Goal: Task Accomplishment & Management: Manage account settings

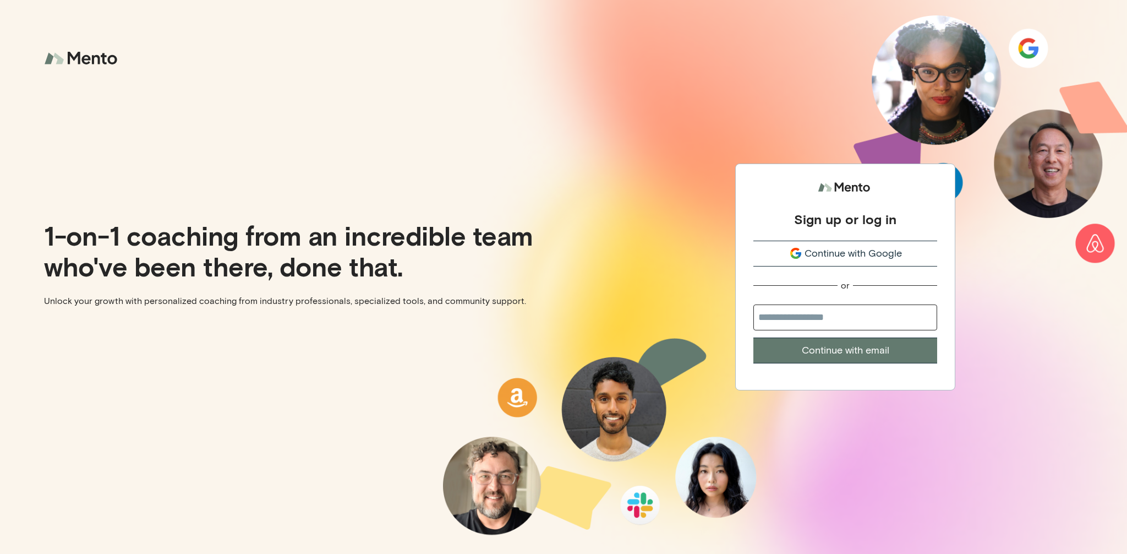
click at [846, 258] on span "Continue with Google" at bounding box center [852, 253] width 97 height 15
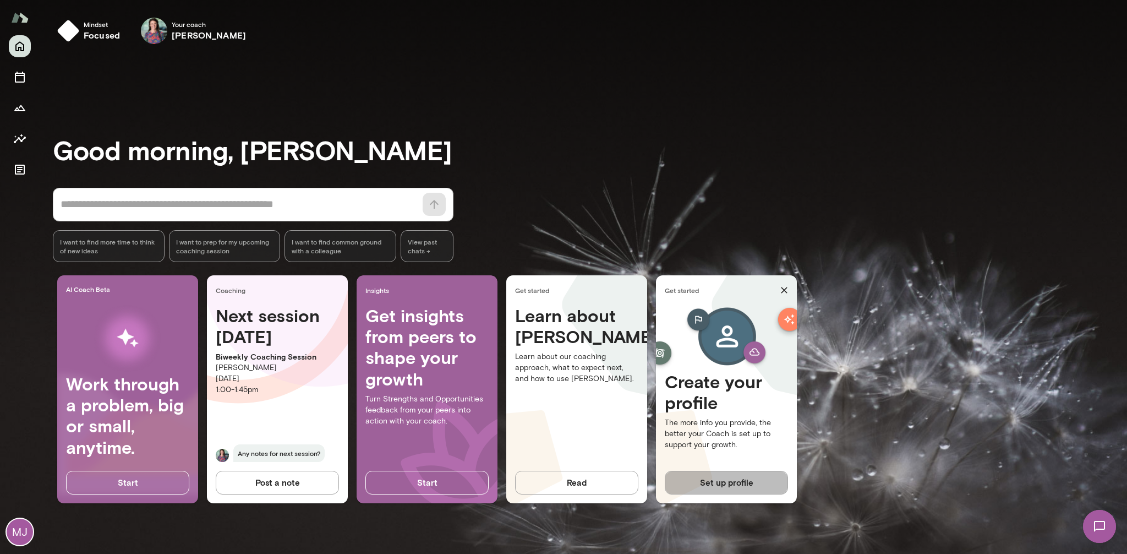
click at [751, 470] on button "Set up profile" at bounding box center [726, 481] width 123 height 23
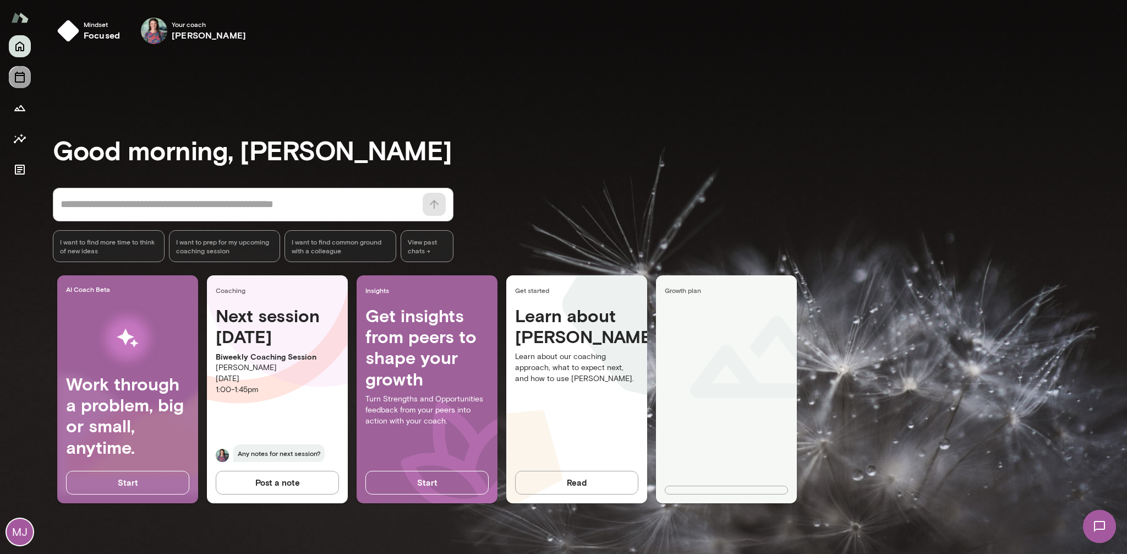
click at [23, 76] on icon "Sessions" at bounding box center [19, 76] width 13 height 13
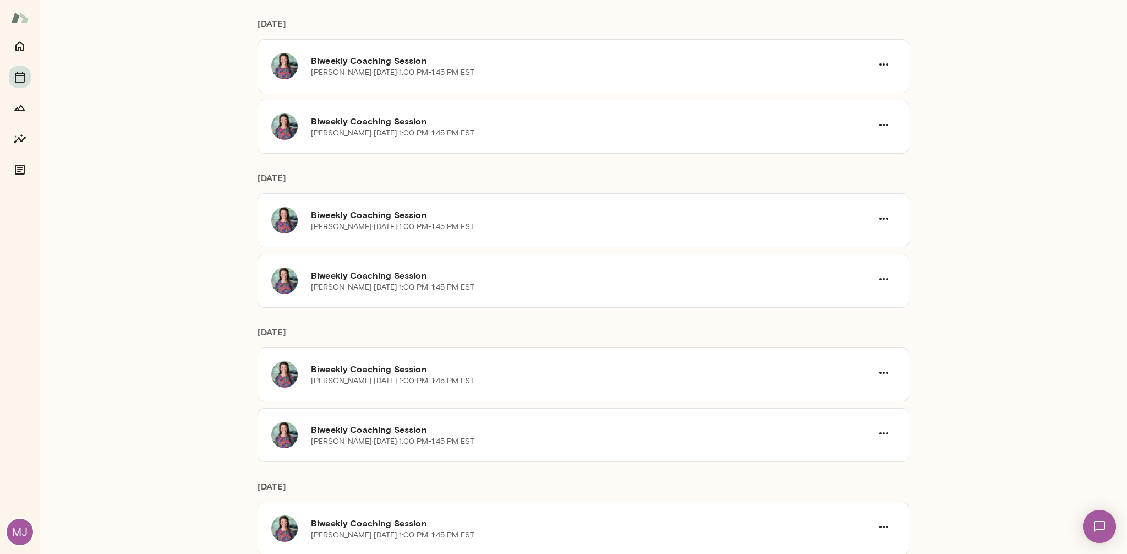
scroll to position [724, 0]
